Goal: Task Accomplishment & Management: Manage account settings

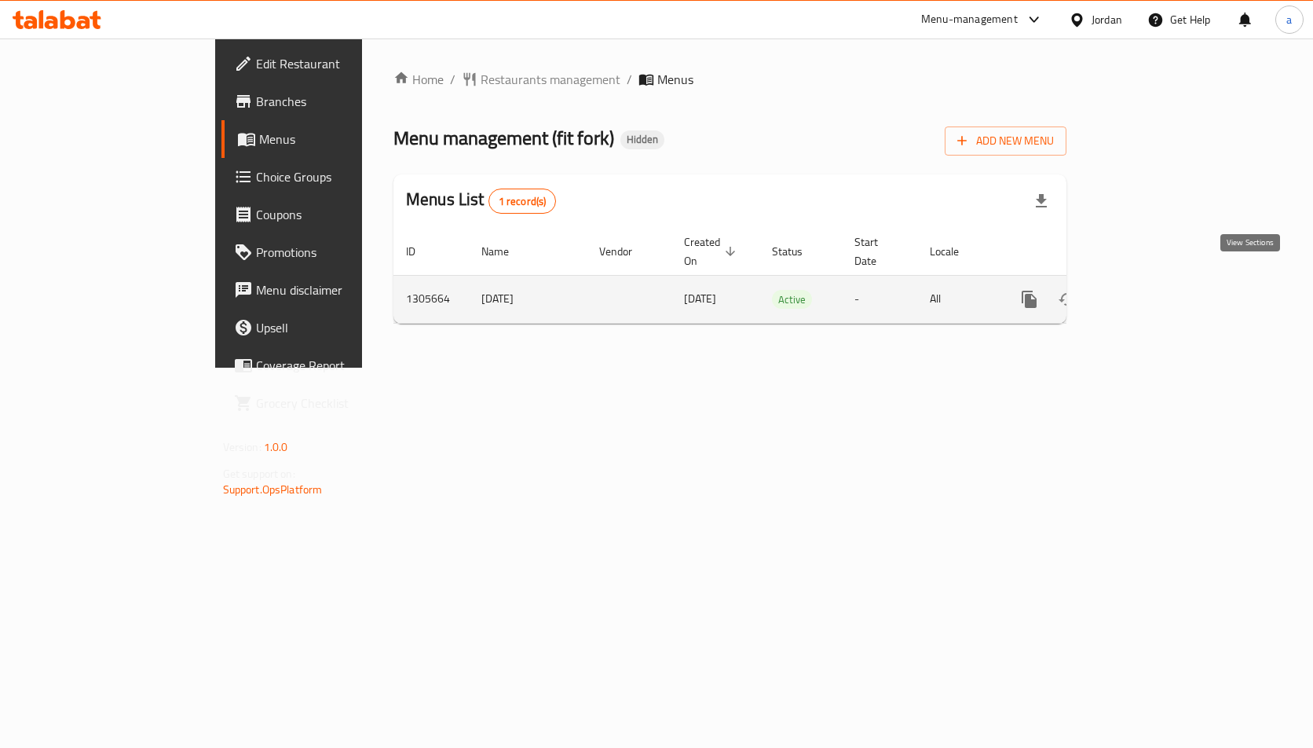
click at [1150, 292] on icon "enhanced table" at bounding box center [1143, 299] width 14 height 14
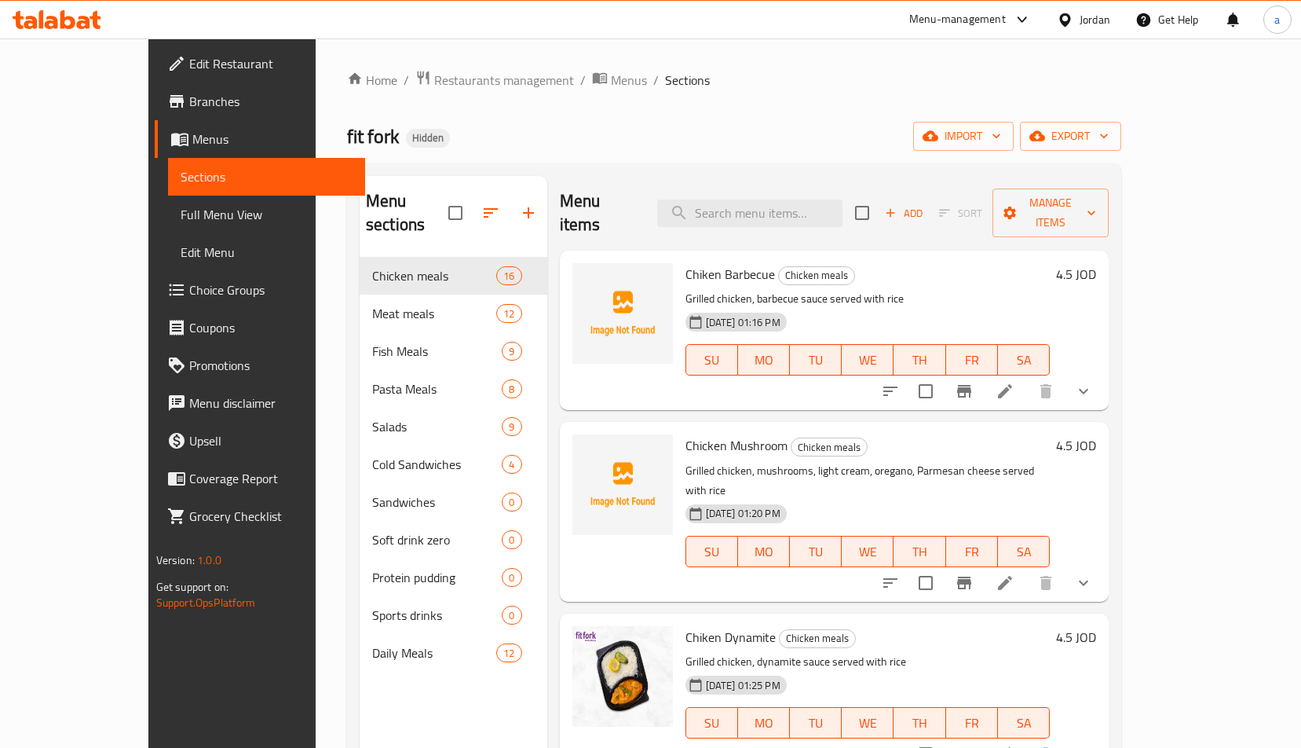
click at [189, 287] on span "Choice Groups" at bounding box center [271, 289] width 164 height 19
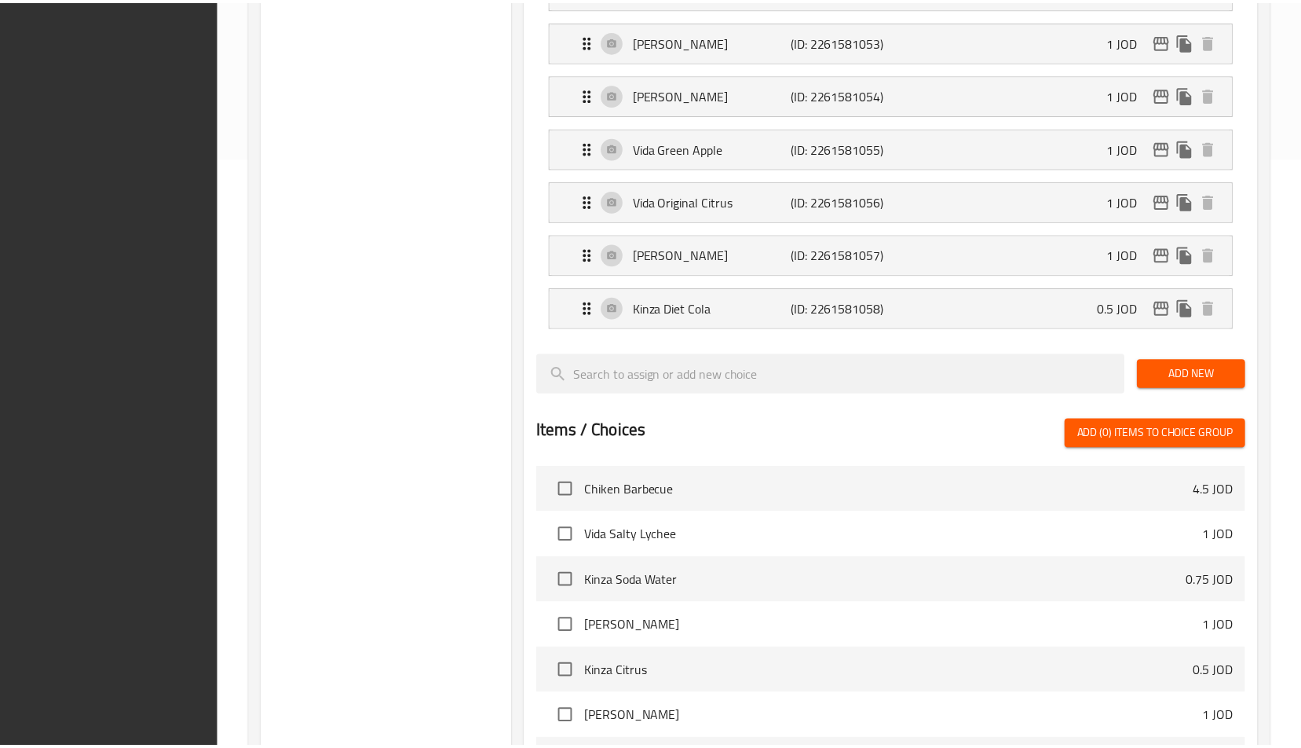
scroll to position [924, 0]
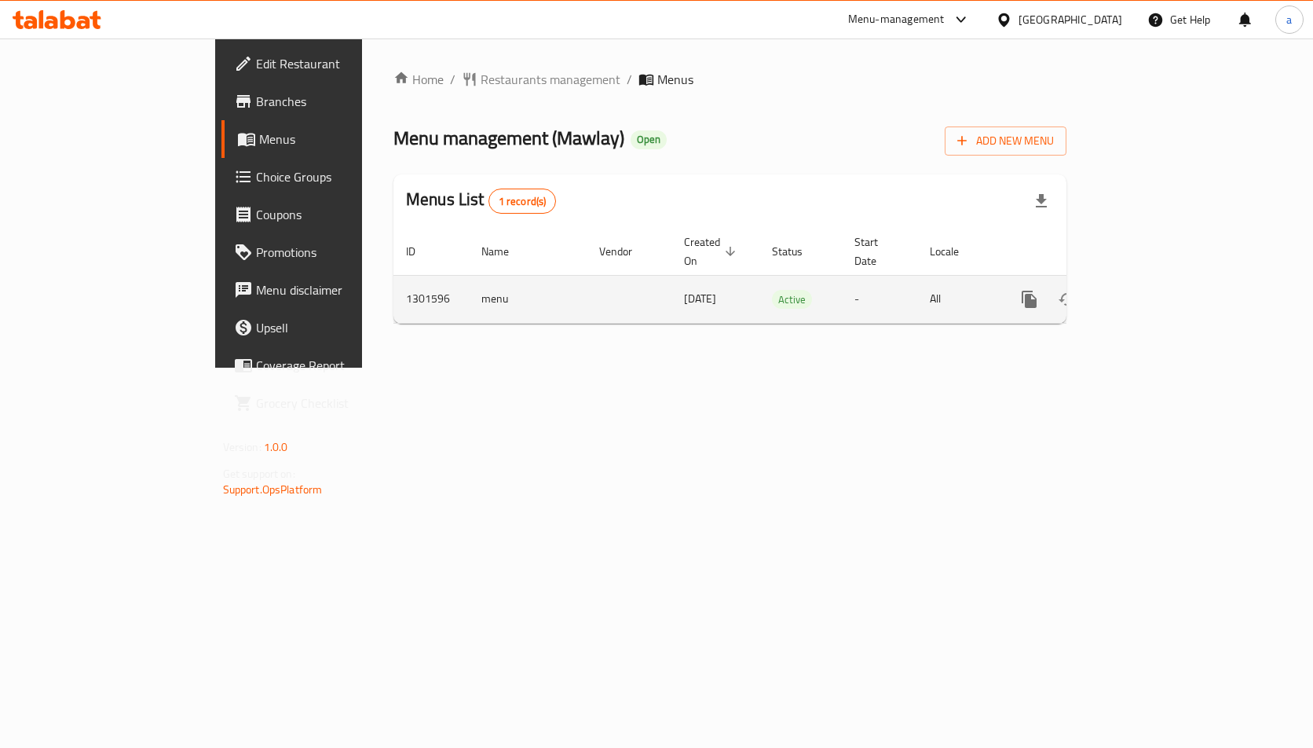
click at [1152, 290] on icon "enhanced table" at bounding box center [1142, 299] width 19 height 19
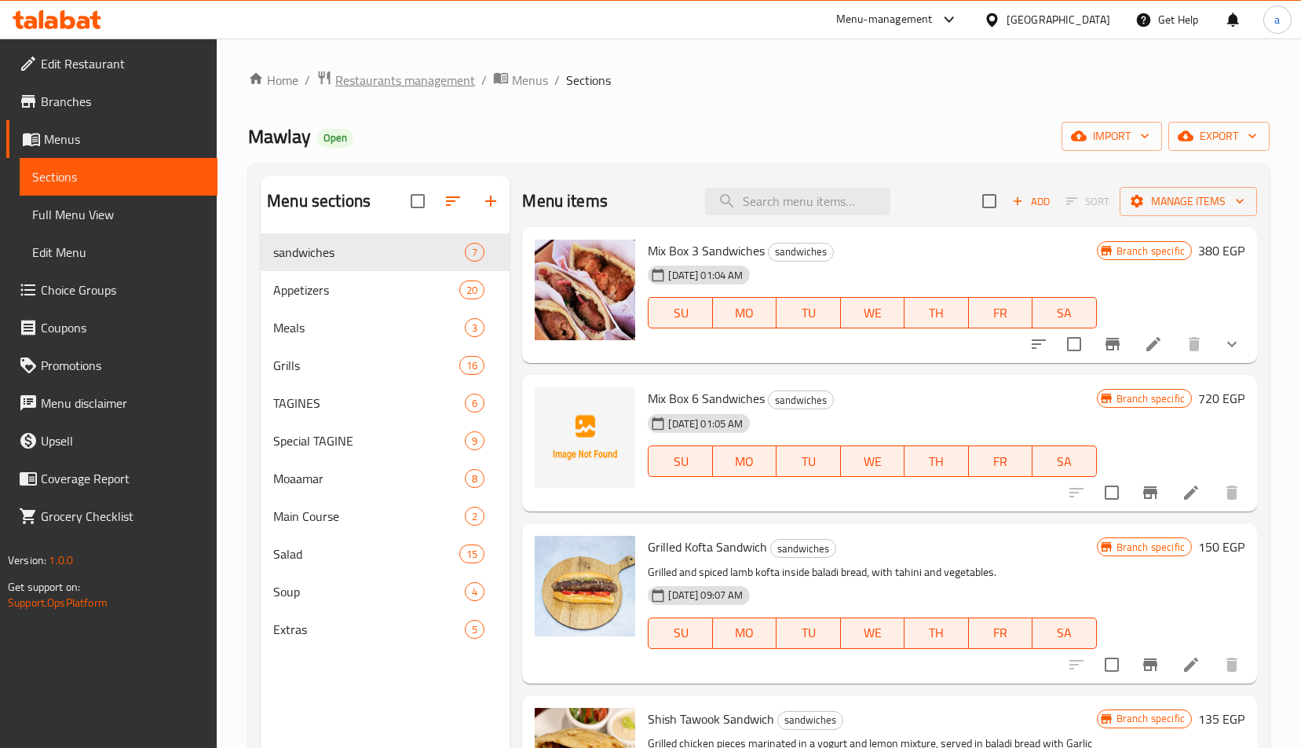
click at [396, 85] on span "Restaurants management" at bounding box center [405, 80] width 140 height 19
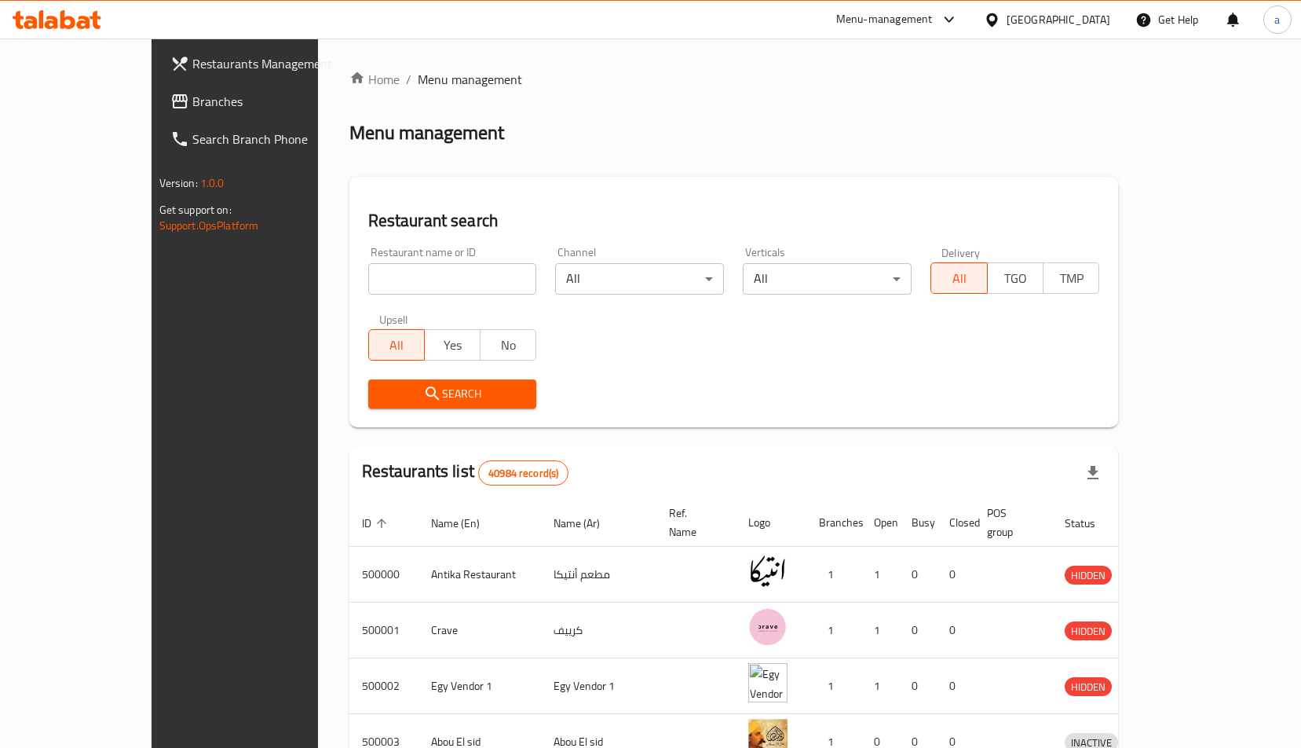
click at [192, 102] on span "Branches" at bounding box center [274, 101] width 164 height 19
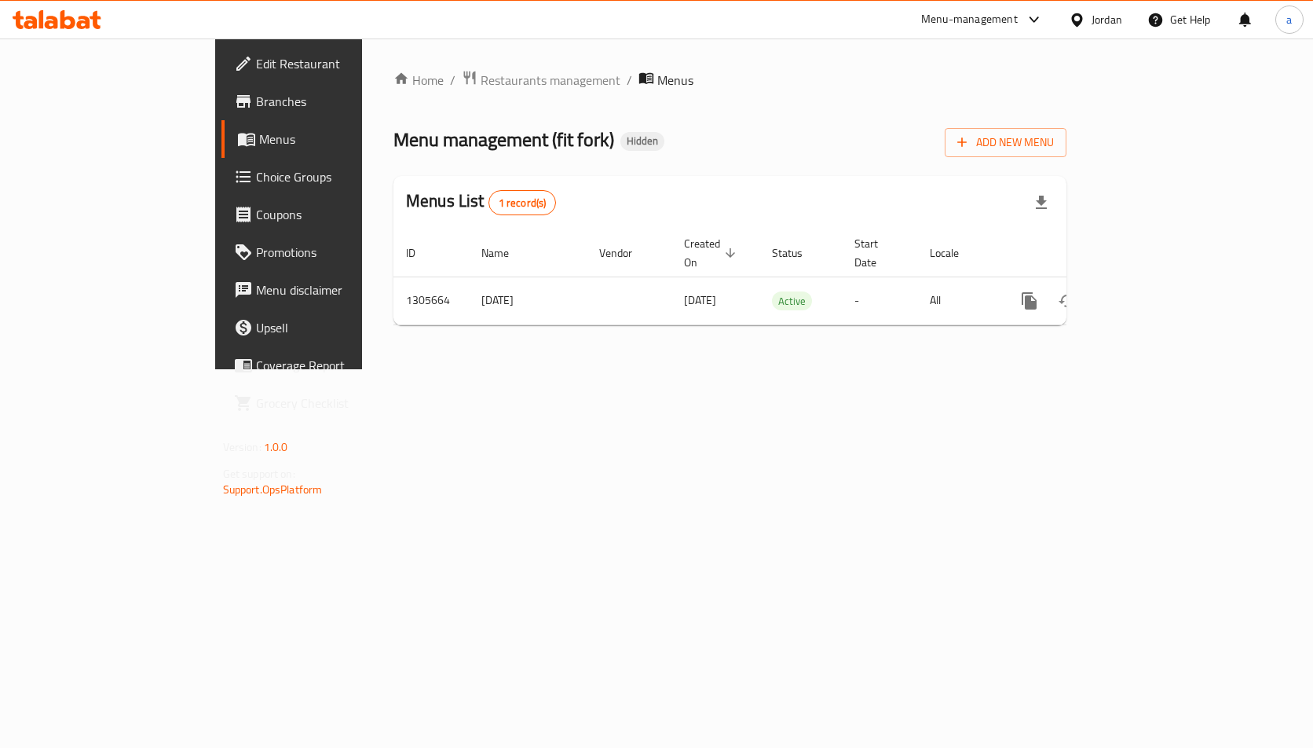
click at [256, 108] on span "Branches" at bounding box center [339, 101] width 166 height 19
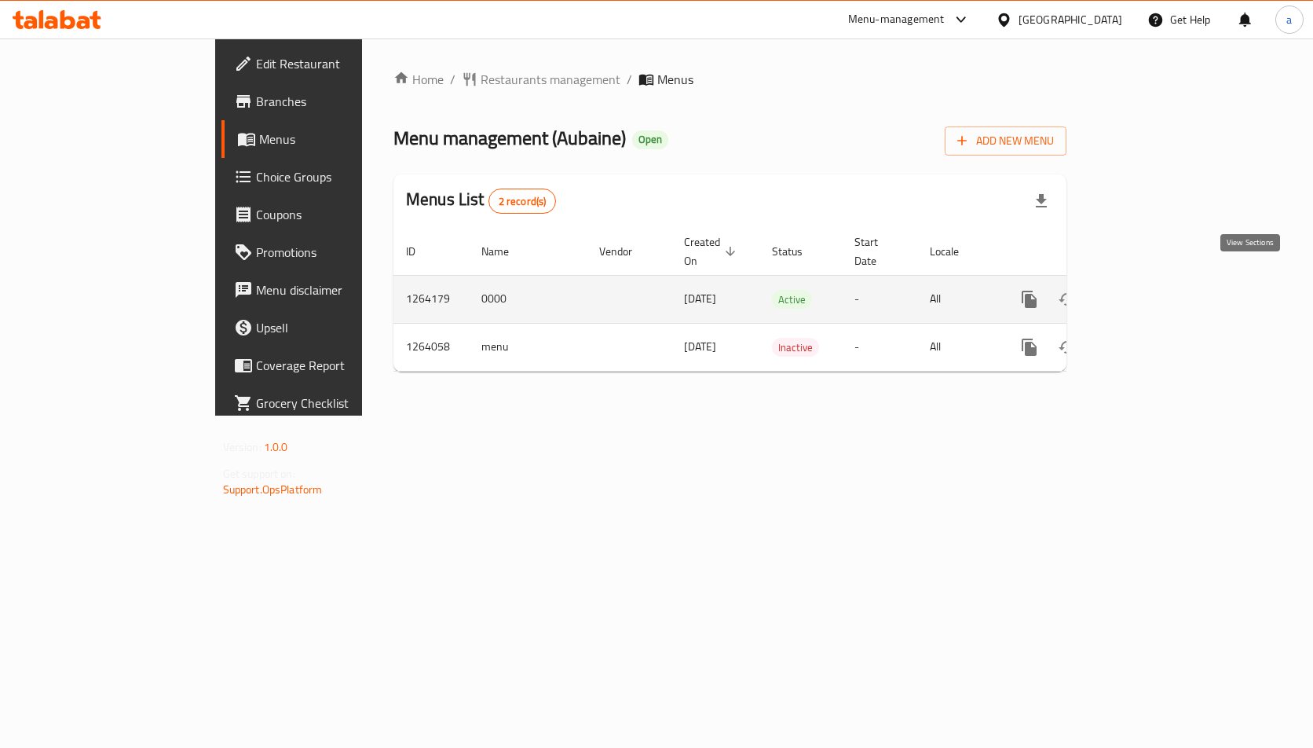
click at [1161, 280] on link "enhanced table" at bounding box center [1143, 299] width 38 height 38
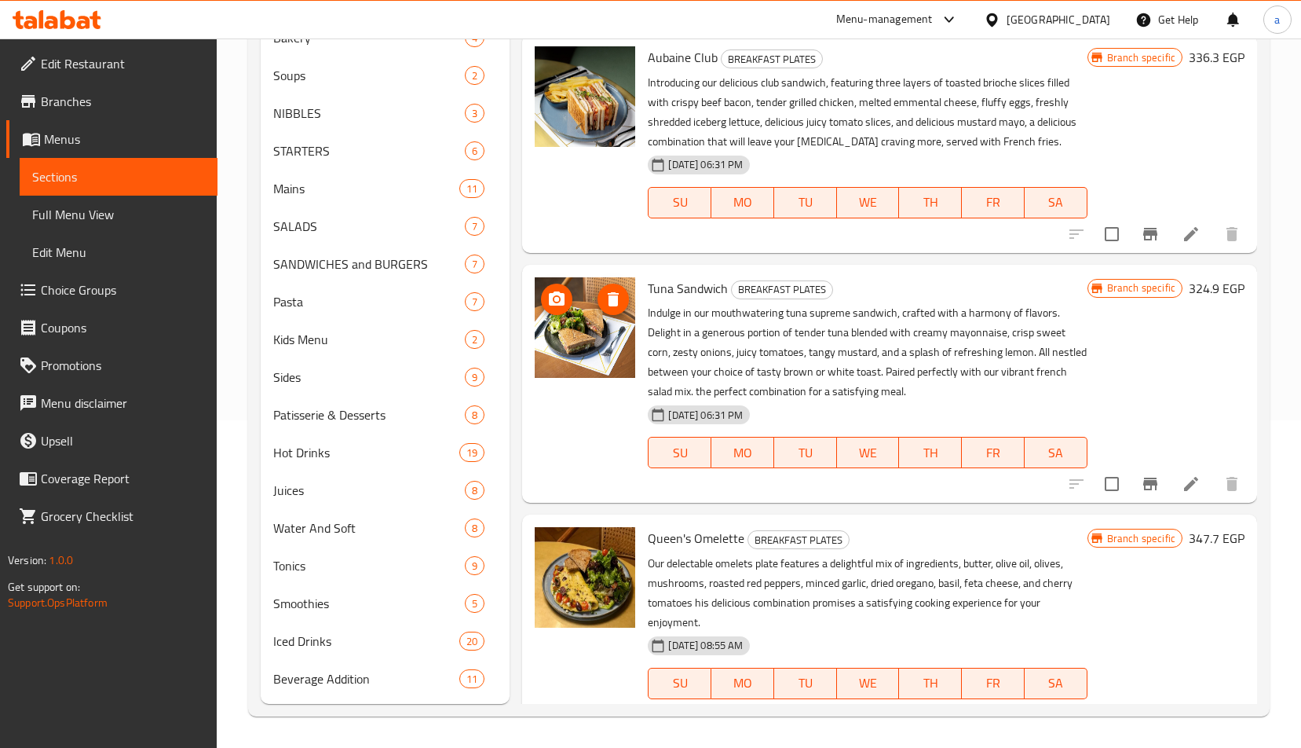
scroll to position [67, 0]
